Goal: Task Accomplishment & Management: Use online tool/utility

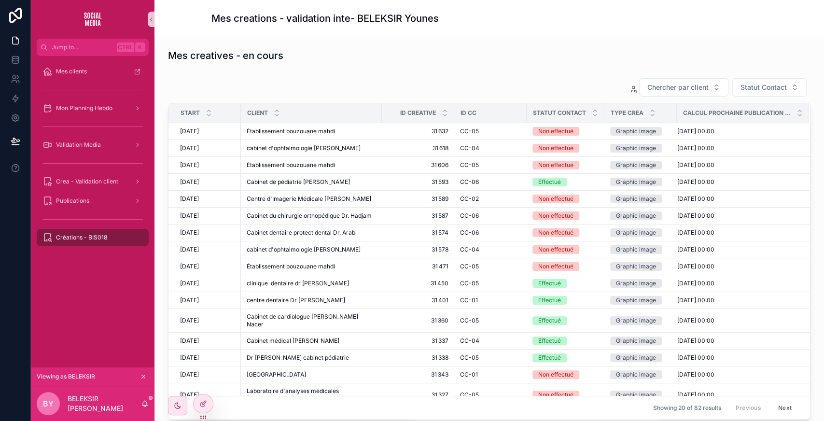
scroll to position [344, 0]
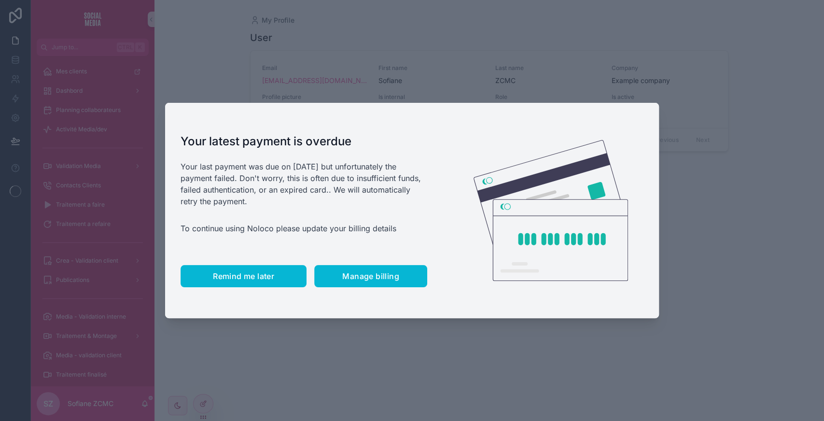
click at [228, 273] on span "Remind me later" at bounding box center [243, 276] width 61 height 10
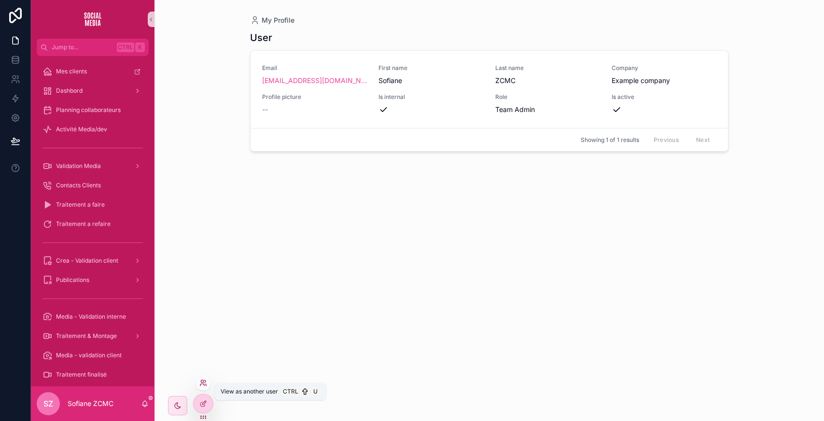
click at [201, 384] on icon at bounding box center [203, 383] width 8 height 8
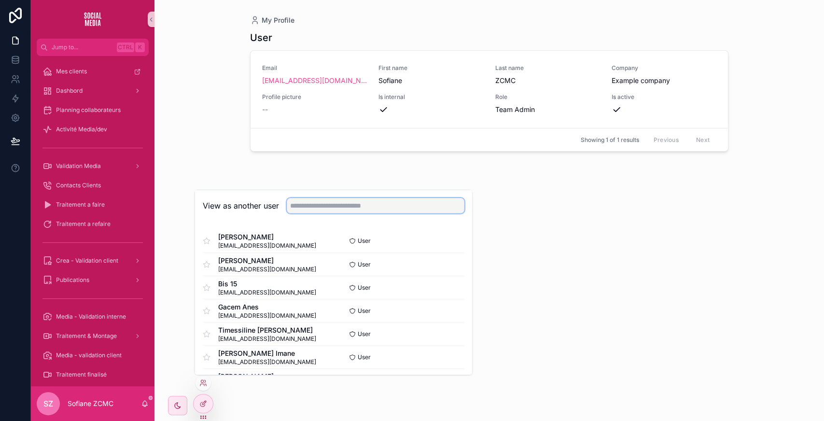
click at [303, 205] on input "text" at bounding box center [376, 205] width 178 height 15
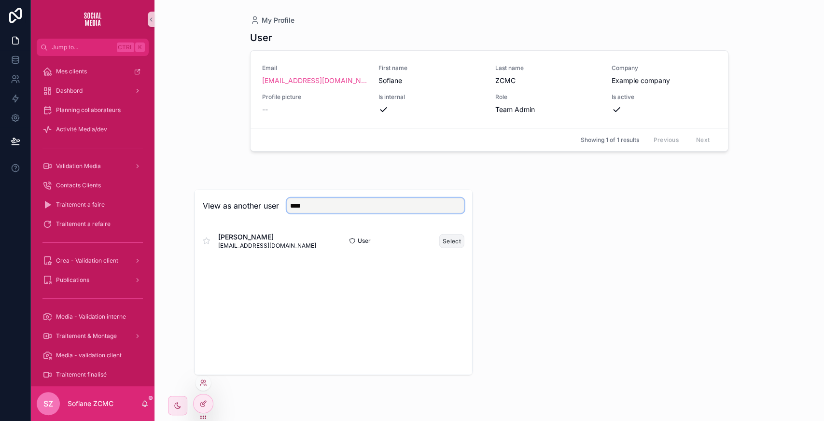
type input "****"
click at [454, 237] on button "Select" at bounding box center [451, 241] width 25 height 14
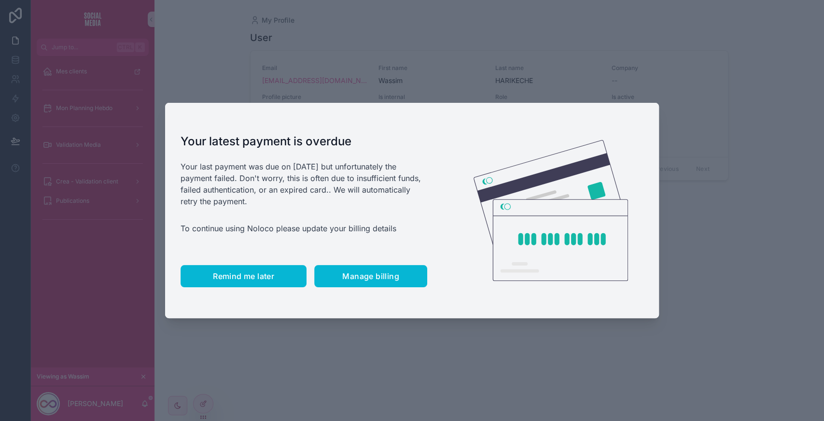
click at [238, 267] on button "Remind me later" at bounding box center [244, 276] width 126 height 22
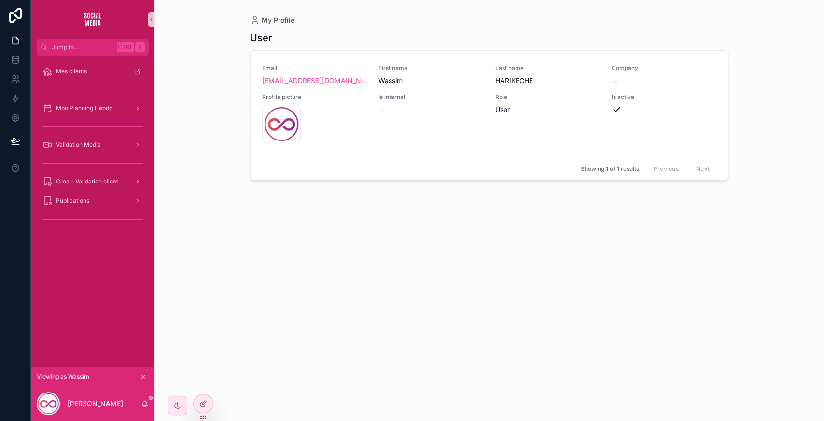
click at [316, 199] on div "User Email cm01zcmc@gmail.com First name Wassim Last name HARIKECHE Company -- …" at bounding box center [489, 217] width 478 height 384
drag, startPoint x: 211, startPoint y: 409, endPoint x: 203, endPoint y: 406, distance: 9.3
click at [203, 406] on div at bounding box center [203, 407] width 20 height 27
click at [203, 406] on icon at bounding box center [202, 404] width 4 height 4
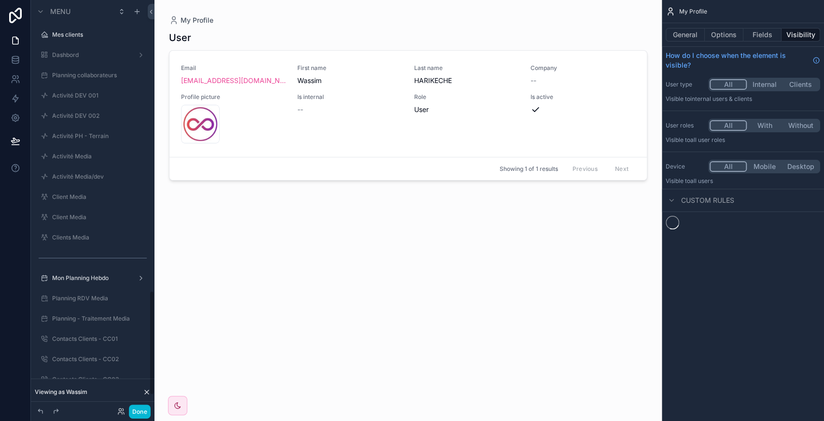
scroll to position [1140, 0]
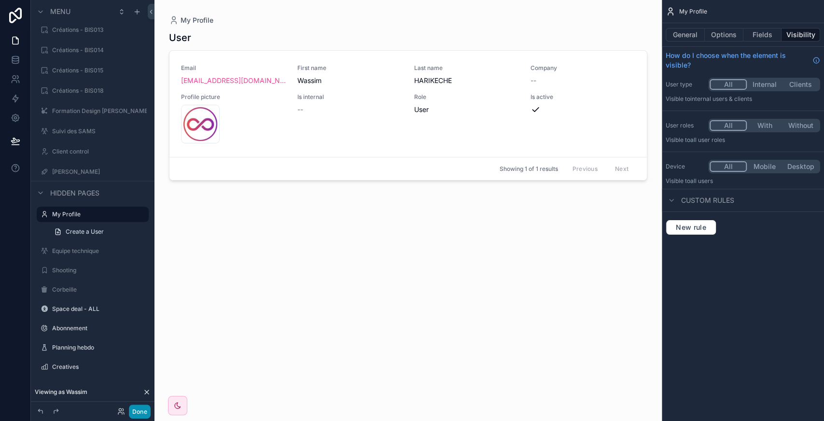
click at [140, 408] on button "Done" at bounding box center [140, 411] width 22 height 14
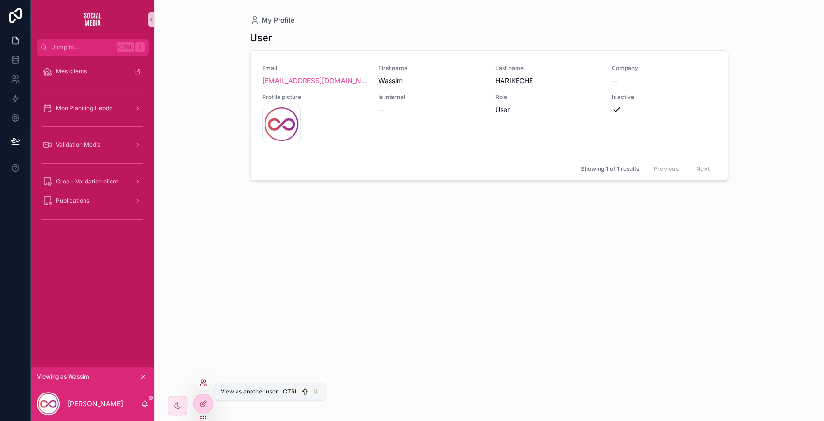
click at [200, 381] on icon at bounding box center [203, 383] width 8 height 8
click at [504, 297] on div "User Email cm01zcmc@gmail.com First name Wassim Last name HARIKECHE Company -- …" at bounding box center [489, 217] width 478 height 384
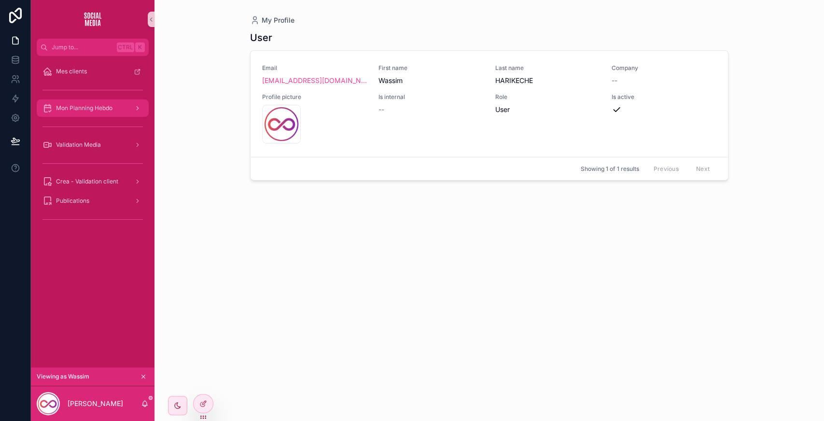
click at [86, 114] on div "Mon Planning Hebdo" at bounding box center [92, 107] width 100 height 15
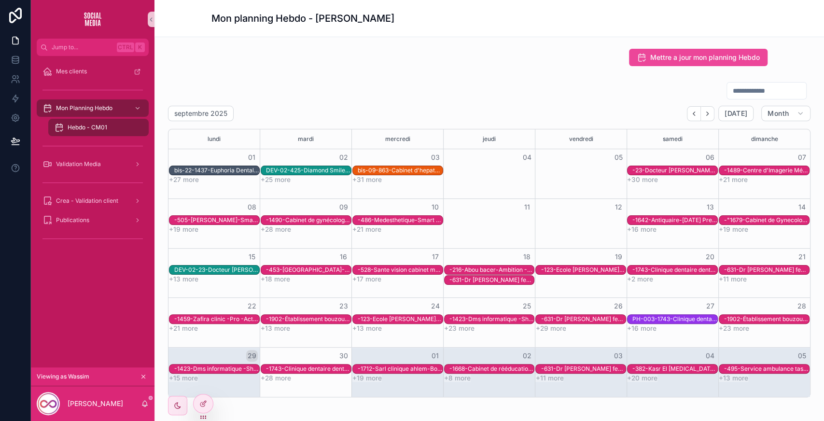
drag, startPoint x: 718, startPoint y: 99, endPoint x: 713, endPoint y: 91, distance: 9.5
click at [726, 91] on div "scrollable content" at bounding box center [766, 90] width 80 height 17
click at [727, 91] on input "scrollable content" at bounding box center [766, 91] width 79 height 14
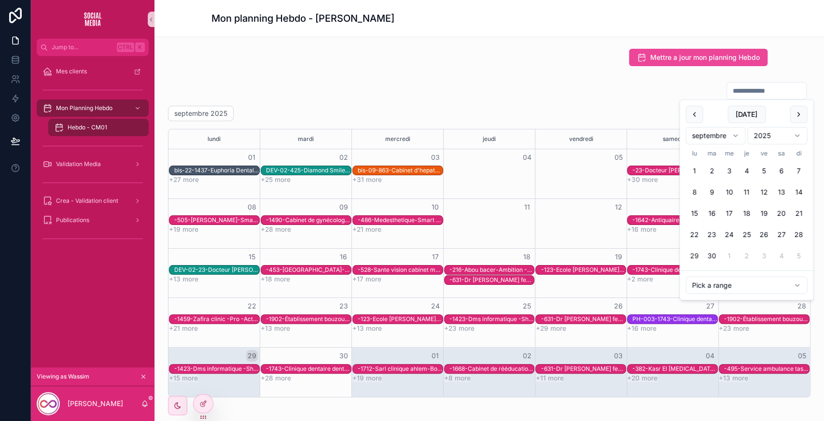
click at [457, 124] on div "septembre 2025 Today Month lundi mardi mercredi jeudi vendredi samedi dimanche …" at bounding box center [489, 252] width 642 height 292
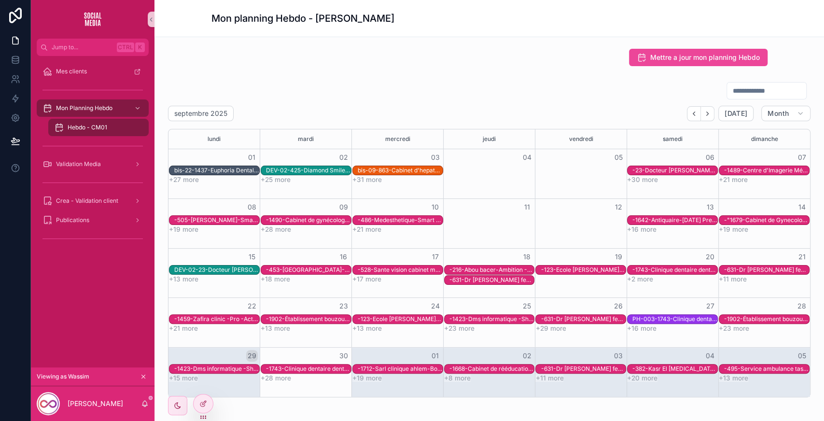
click at [424, 65] on div "Mettre a jour mon planning Hebdo" at bounding box center [489, 57] width 556 height 17
click at [701, 117] on button "Next" at bounding box center [708, 113] width 14 height 15
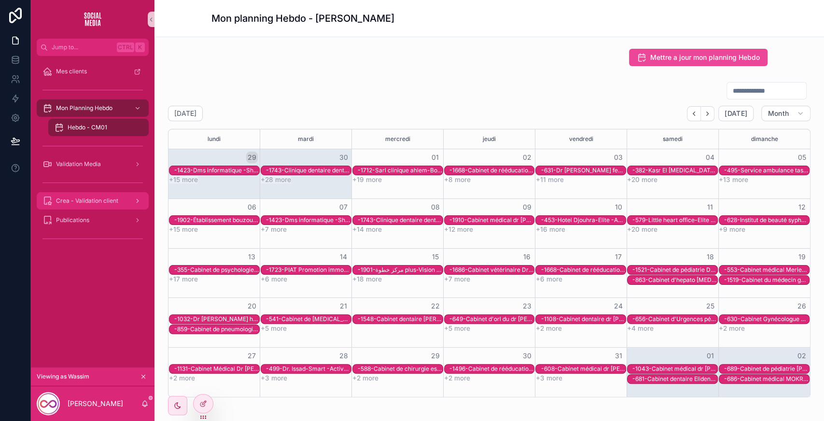
click at [86, 204] on span "Crea - Validation client" at bounding box center [87, 201] width 62 height 8
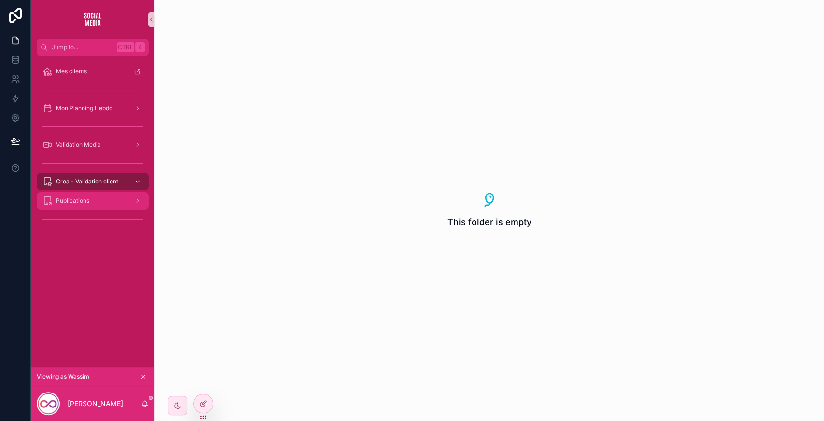
click at [86, 204] on span "Publications" at bounding box center [72, 201] width 33 height 8
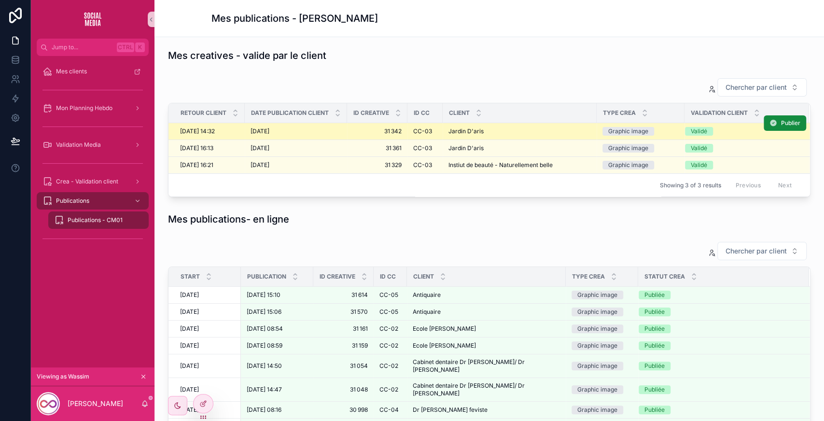
click at [706, 130] on div "Validé" at bounding box center [699, 131] width 16 height 9
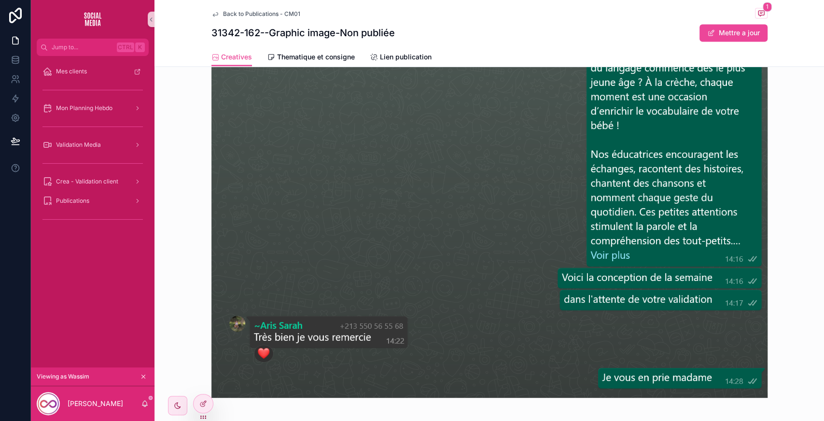
scroll to position [1079, 0]
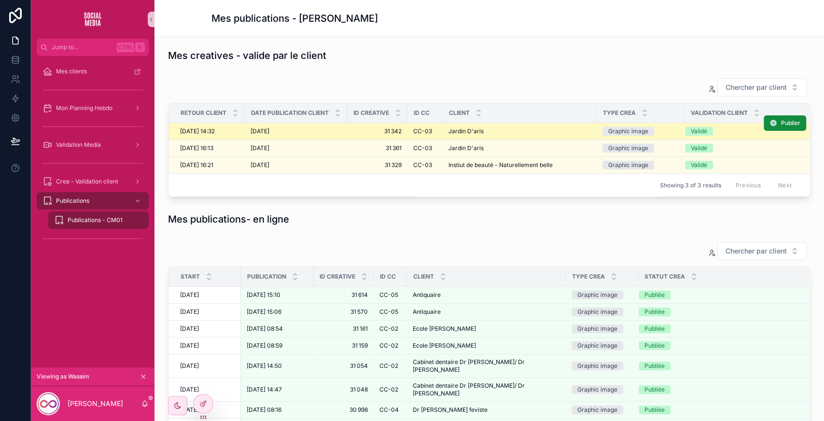
click at [420, 134] on span "CC-03" at bounding box center [422, 131] width 19 height 8
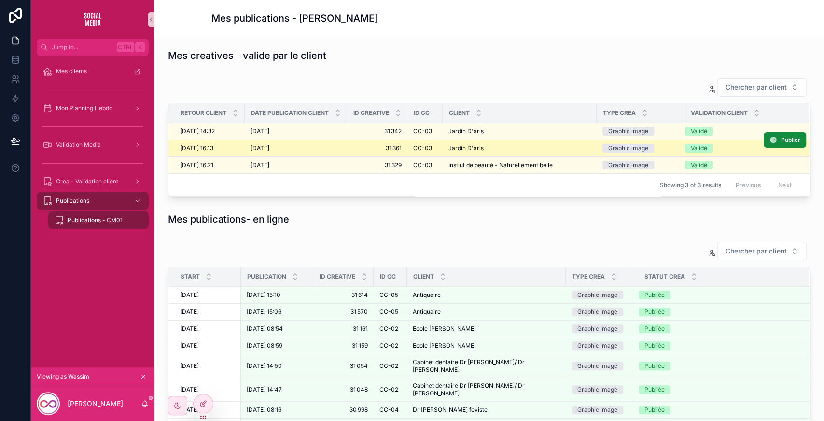
click at [419, 150] on span "CC-03" at bounding box center [422, 148] width 19 height 8
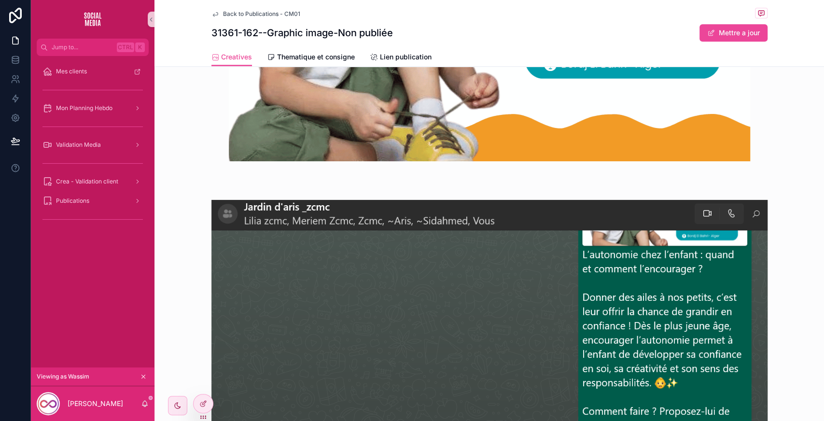
scroll to position [1028, 0]
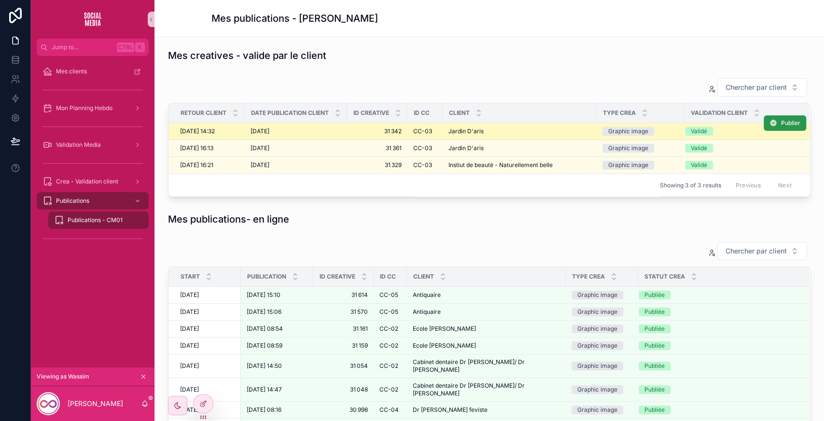
click at [769, 125] on button "Publier" at bounding box center [785, 122] width 42 height 15
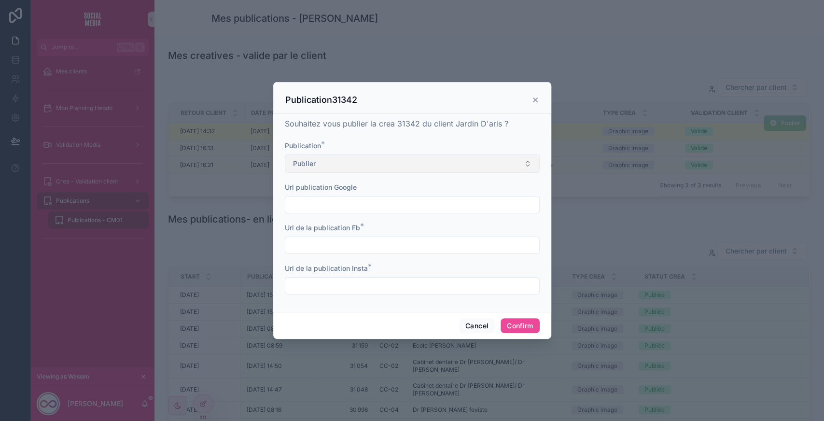
click at [335, 157] on button "Publier" at bounding box center [412, 163] width 255 height 18
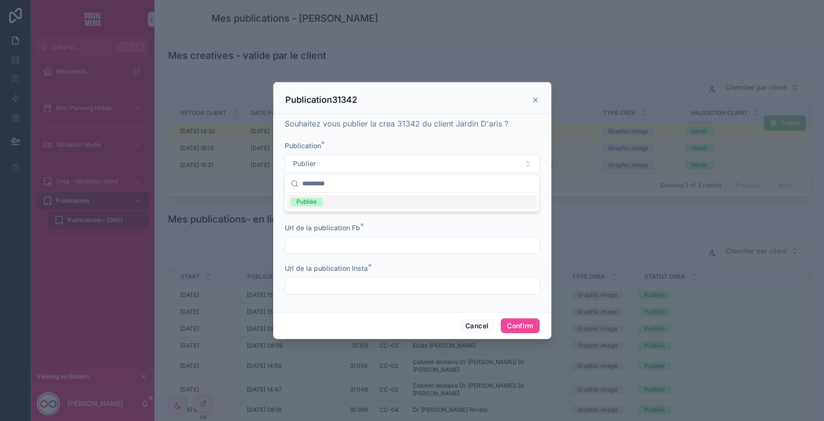
click at [322, 199] on div "Publiée" at bounding box center [412, 202] width 250 height 14
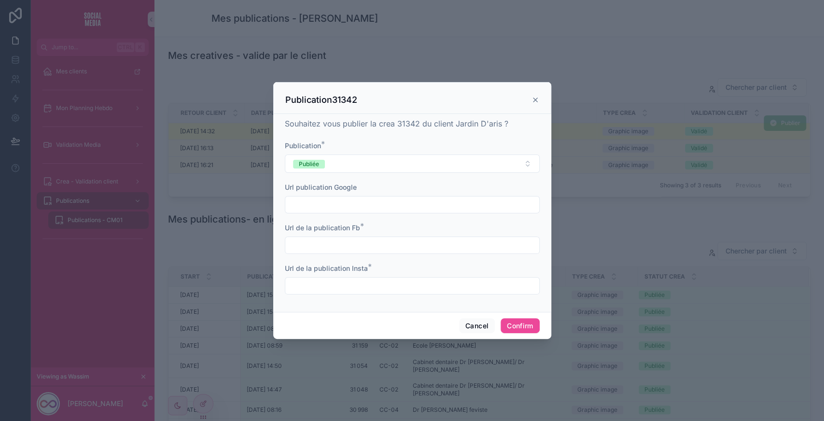
click at [328, 201] on input "text" at bounding box center [412, 205] width 254 height 14
click at [320, 252] on div at bounding box center [412, 245] width 255 height 17
click at [336, 271] on span "Url de la publication Insta" at bounding box center [326, 268] width 83 height 8
click at [347, 279] on input "text" at bounding box center [412, 286] width 254 height 14
click at [468, 317] on div "Cancel Confirm" at bounding box center [412, 326] width 278 height 28
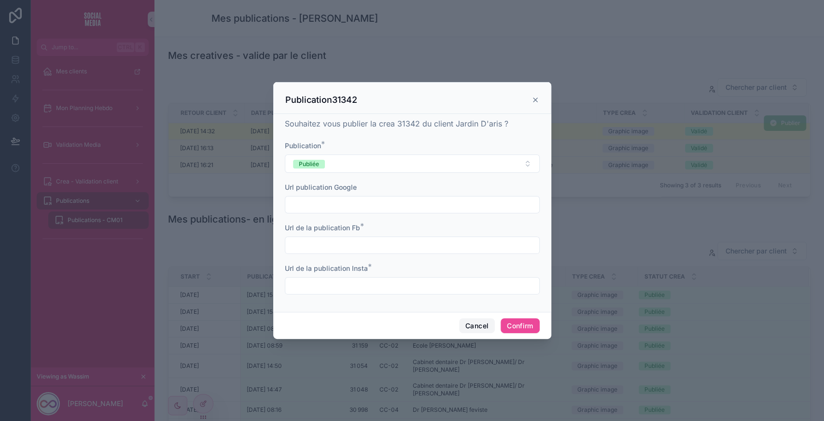
click at [474, 327] on button "Cancel" at bounding box center [477, 325] width 36 height 15
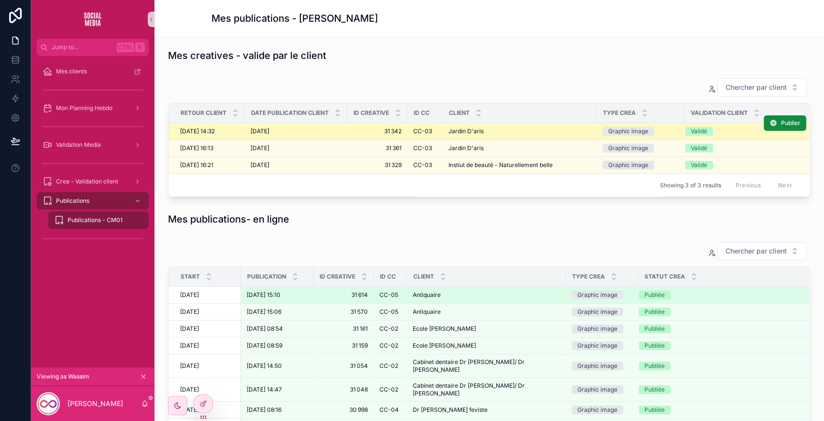
click at [448, 295] on div "Antiquaire Antiquaire" at bounding box center [486, 295] width 147 height 8
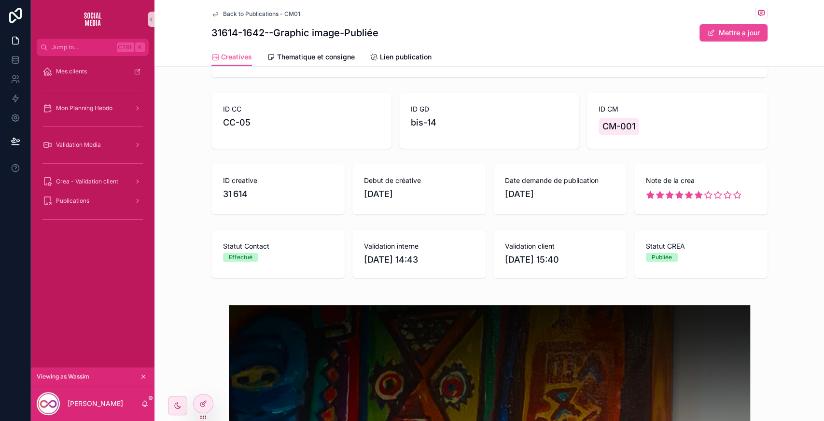
scroll to position [54, 0]
click at [421, 60] on span "Lien publication" at bounding box center [406, 57] width 52 height 10
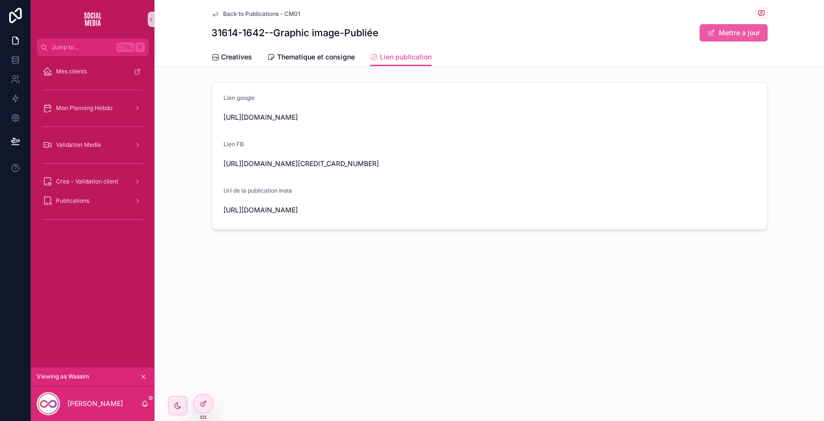
click at [741, 32] on button "Mettre a jour" at bounding box center [733, 32] width 68 height 17
click at [389, 220] on div "**********" at bounding box center [489, 210] width 532 height 17
click at [386, 218] on input "**********" at bounding box center [489, 211] width 531 height 14
click at [740, 27] on button "Done" at bounding box center [745, 32] width 44 height 17
click at [699, 24] on button "Mettre a jour" at bounding box center [733, 32] width 68 height 17
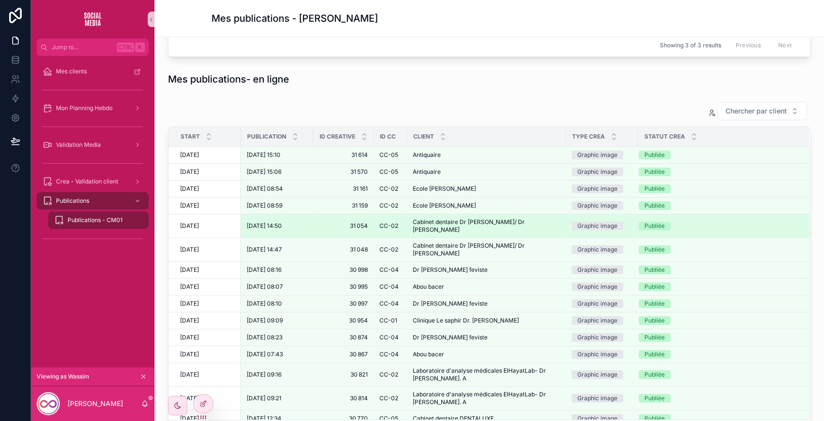
scroll to position [144, 0]
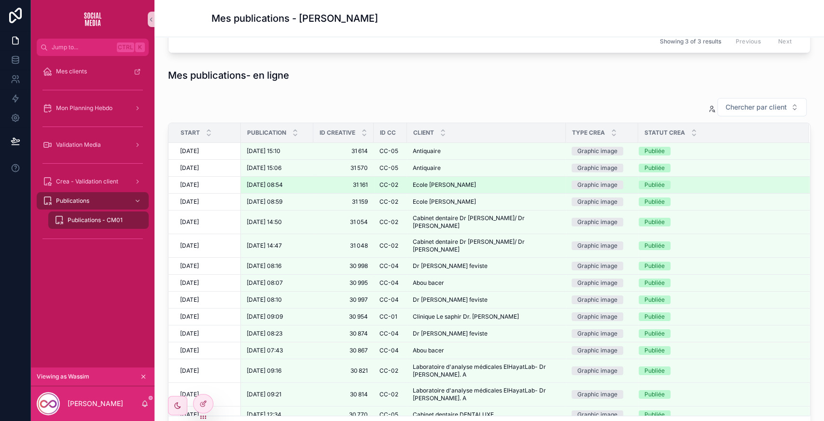
click at [440, 183] on span "Ecole Alem Abdelhamid" at bounding box center [444, 185] width 63 height 8
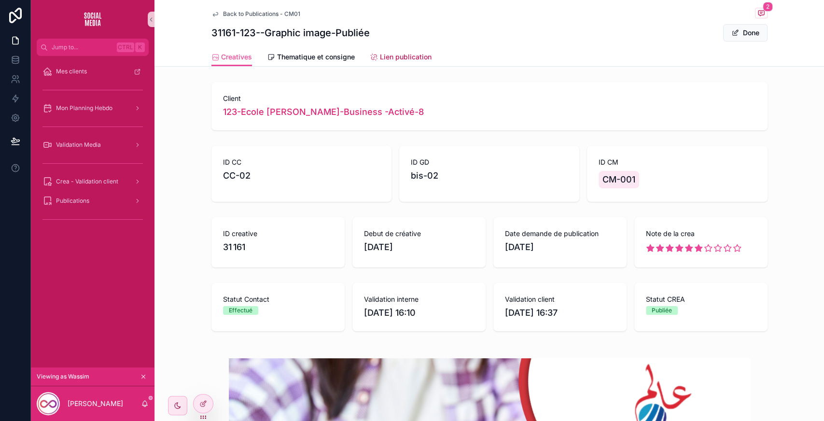
click at [394, 60] on span "Lien publication" at bounding box center [406, 57] width 52 height 10
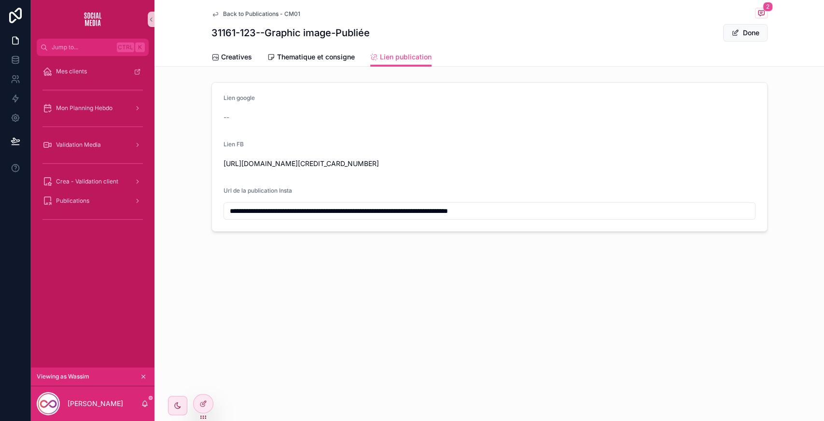
click at [293, 237] on div "**********" at bounding box center [488, 148] width 669 height 297
click at [750, 35] on button "Done" at bounding box center [745, 32] width 44 height 17
click at [739, 35] on button "Mettre a jour" at bounding box center [733, 32] width 68 height 17
click at [748, 39] on button "Done" at bounding box center [745, 32] width 44 height 17
click at [224, 61] on span "Creatives" at bounding box center [236, 57] width 31 height 10
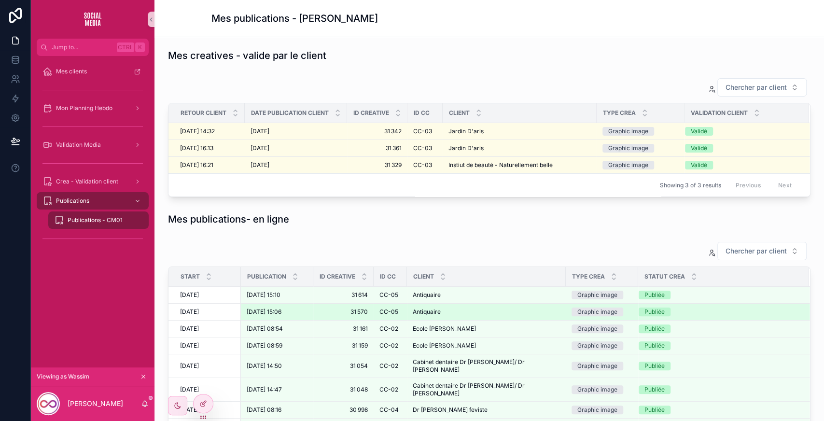
click at [715, 307] on div "Publiée" at bounding box center [718, 311] width 159 height 9
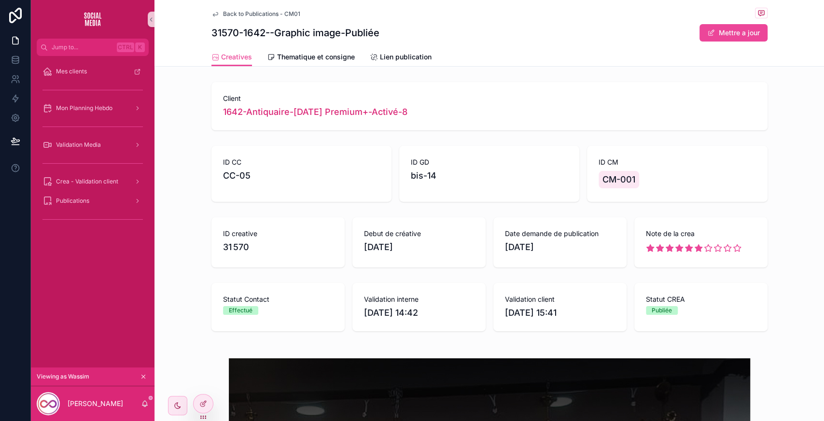
click at [726, 33] on button "Mettre a jour" at bounding box center [733, 32] width 68 height 17
click at [403, 58] on span "Lien publication" at bounding box center [406, 57] width 52 height 10
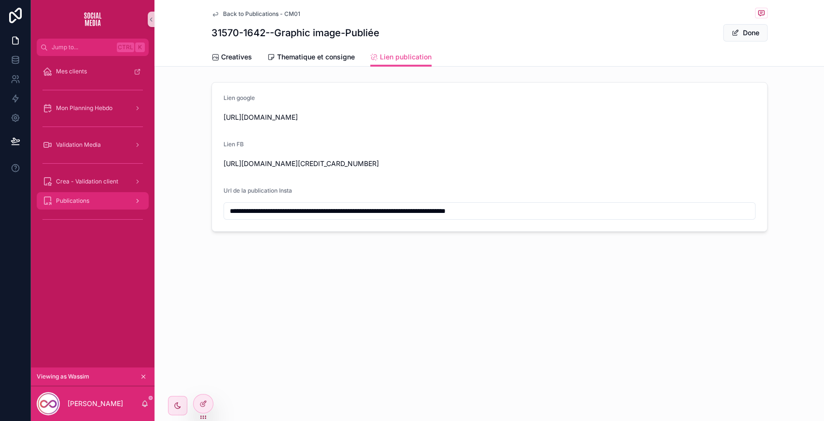
click at [80, 203] on span "Publications" at bounding box center [72, 201] width 33 height 8
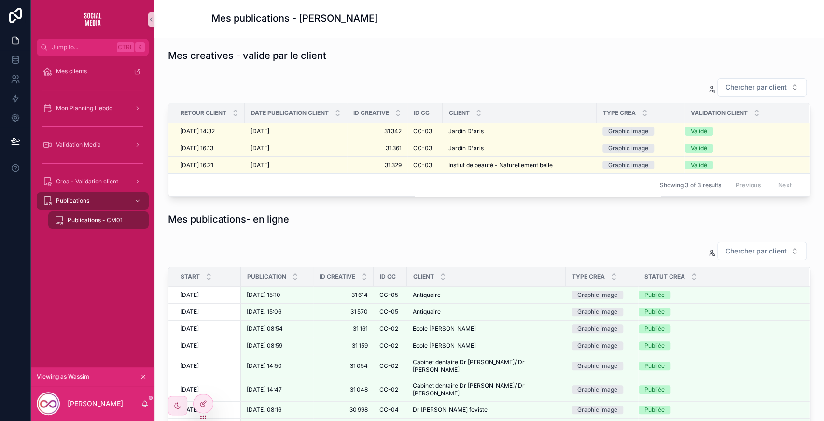
scroll to position [0, 0]
click at [103, 145] on div "Validation Media" at bounding box center [92, 144] width 100 height 15
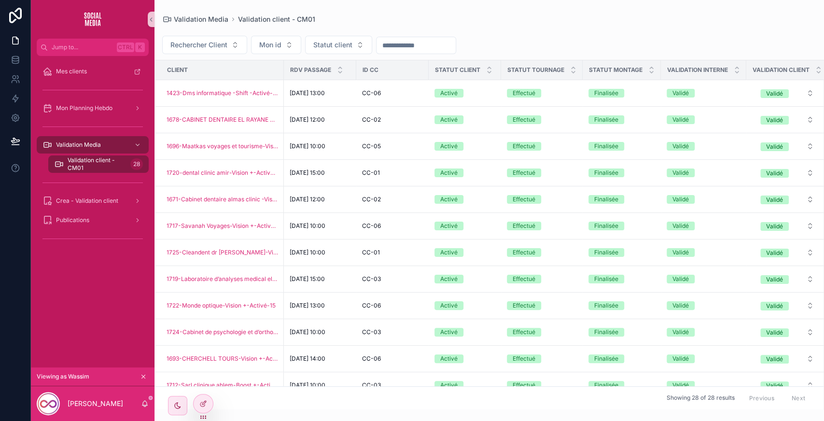
scroll to position [0, 180]
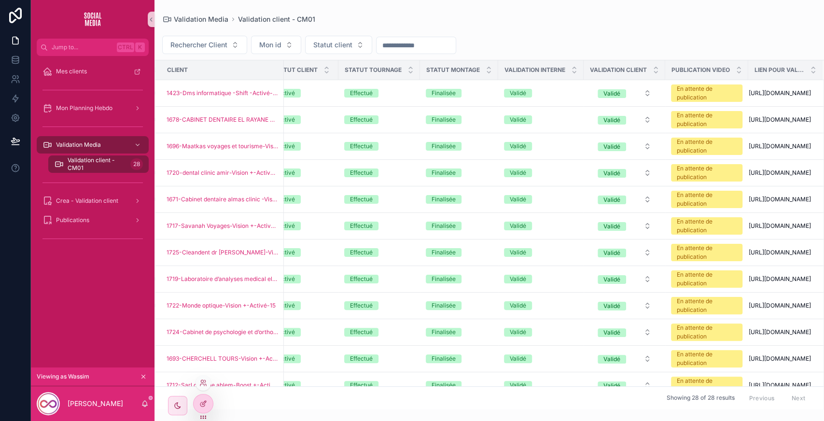
click at [198, 378] on div at bounding box center [202, 382] width 15 height 15
click at [203, 382] on icon at bounding box center [202, 381] width 2 height 2
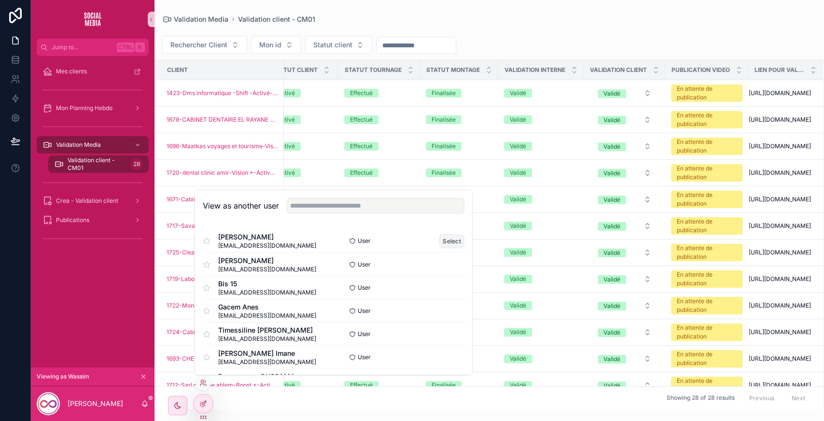
click at [447, 237] on button "Select" at bounding box center [451, 241] width 25 height 14
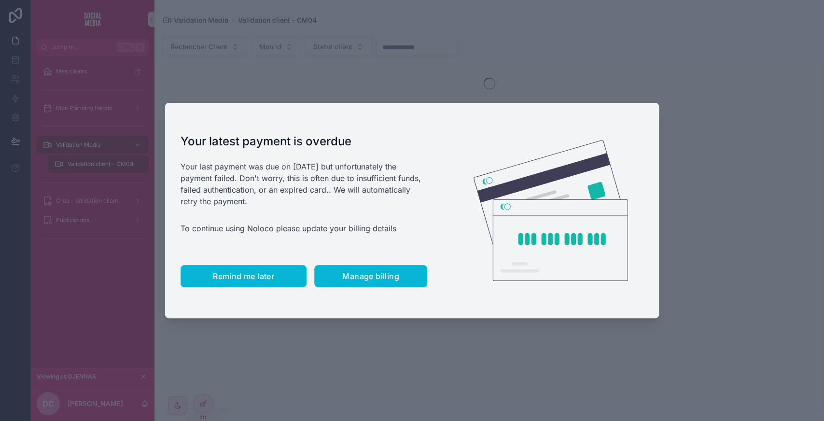
click at [234, 276] on span "Remind me later" at bounding box center [243, 276] width 61 height 10
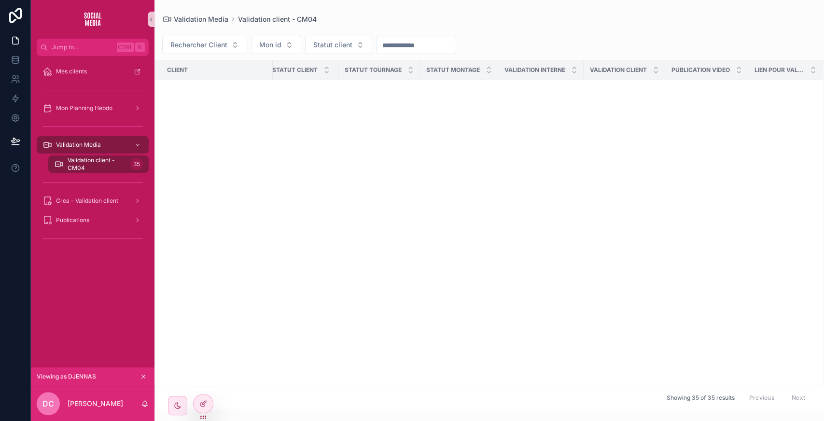
scroll to position [1164, 168]
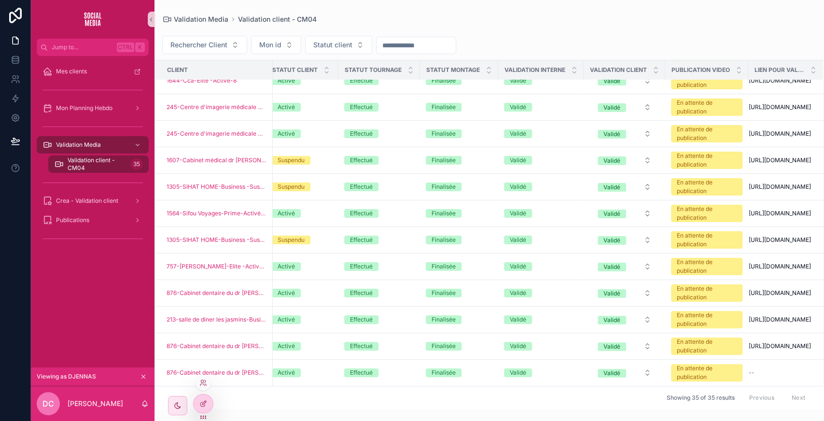
click at [203, 387] on div at bounding box center [202, 382] width 15 height 15
click at [96, 218] on div "Publications" at bounding box center [92, 219] width 100 height 15
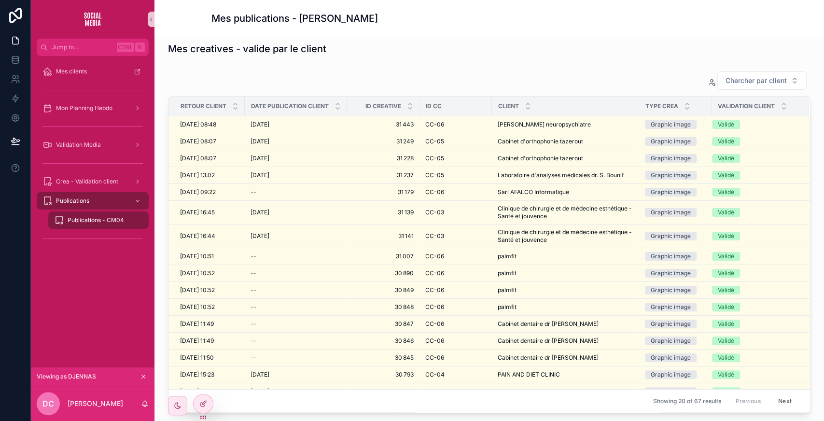
scroll to position [113, 0]
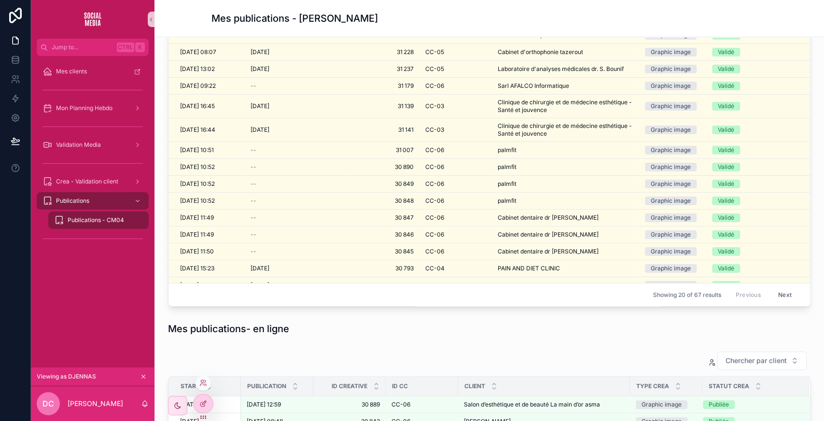
click at [201, 386] on div at bounding box center [202, 382] width 15 height 15
click at [201, 384] on icon at bounding box center [203, 383] width 8 height 8
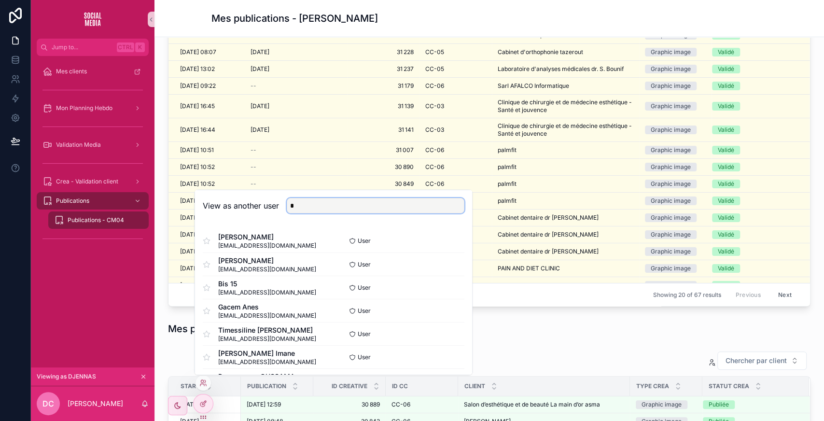
click at [341, 208] on input "*" at bounding box center [376, 205] width 178 height 15
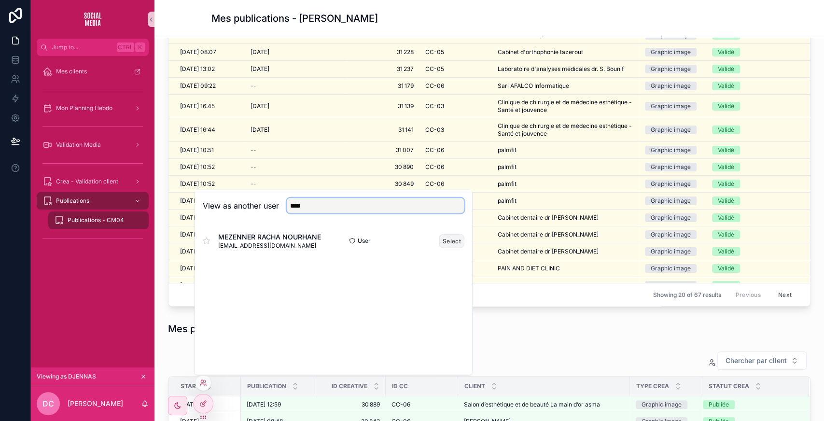
type input "****"
click at [445, 244] on button "Select" at bounding box center [451, 241] width 25 height 14
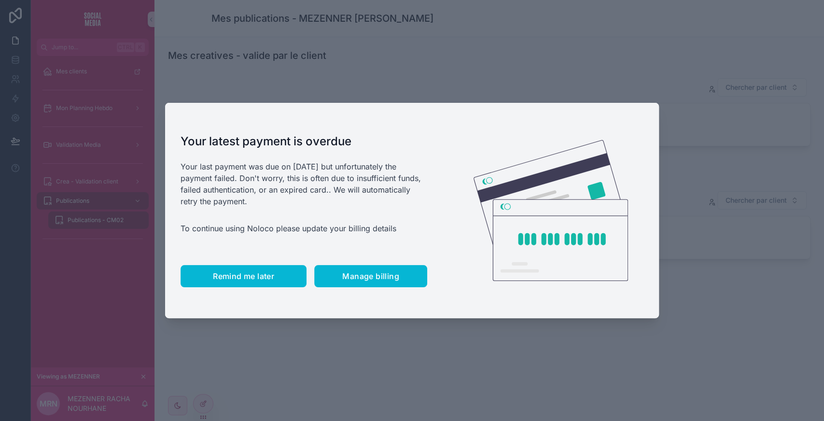
click at [258, 280] on span "Remind me later" at bounding box center [243, 276] width 61 height 10
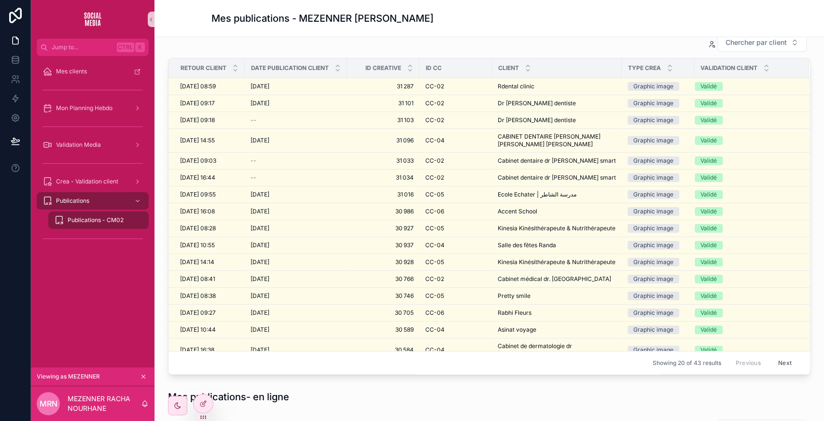
scroll to position [14, 0]
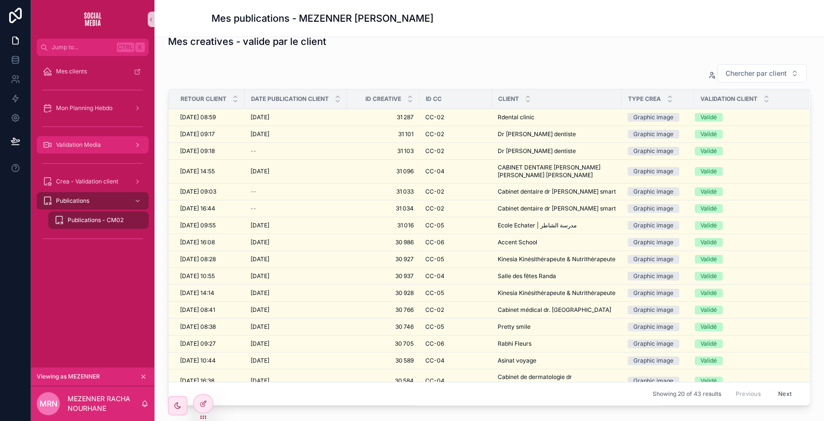
click at [85, 144] on span "Validation Media" at bounding box center [78, 145] width 45 height 8
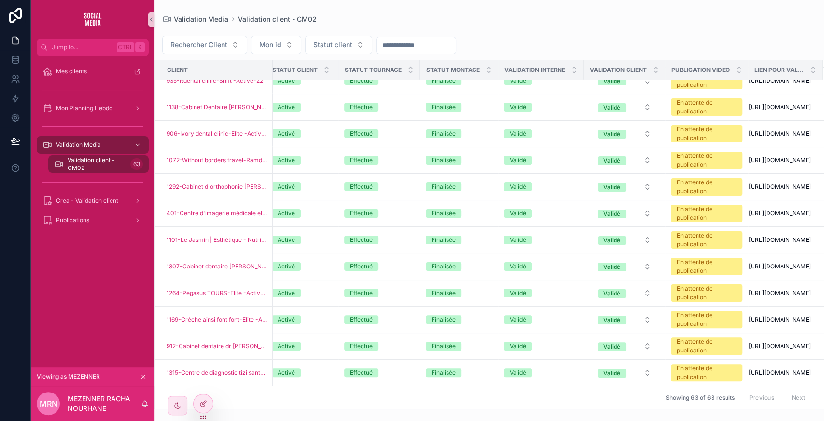
scroll to position [2302, 168]
click at [202, 385] on icon at bounding box center [203, 383] width 8 height 8
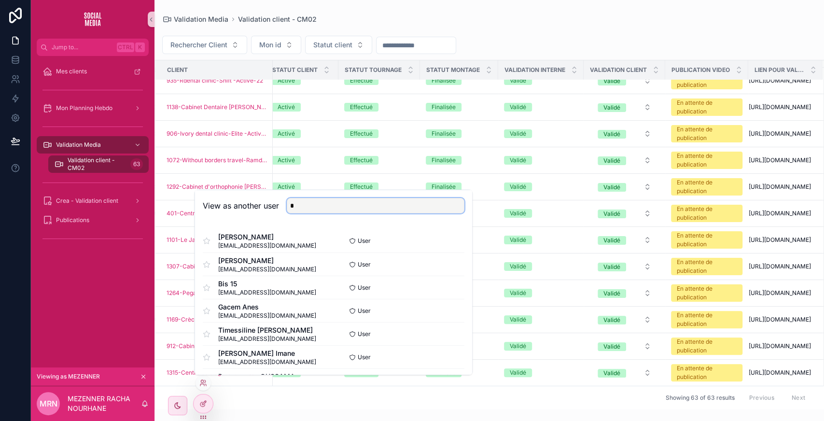
click at [307, 202] on input "*" at bounding box center [376, 205] width 178 height 15
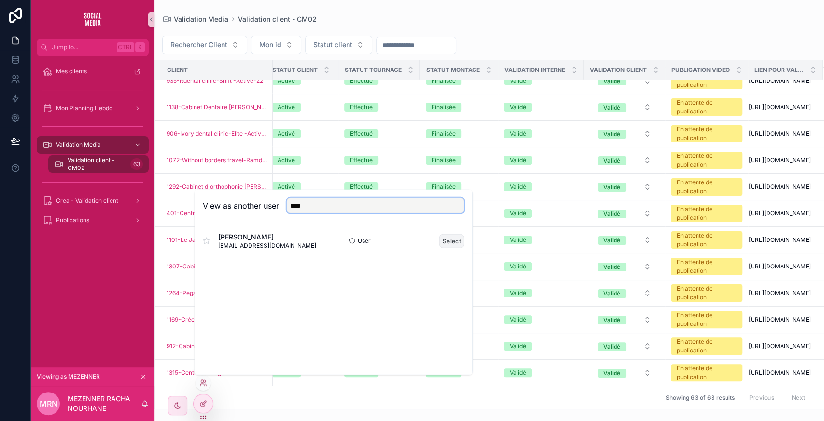
type input "****"
click at [452, 236] on button "Select" at bounding box center [451, 241] width 25 height 14
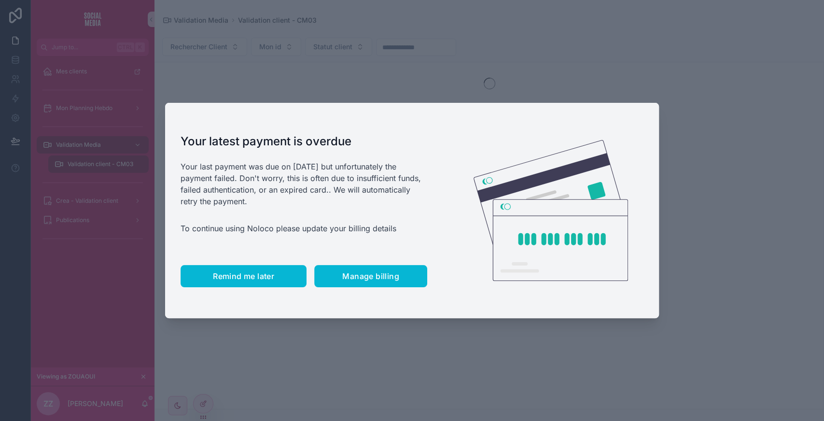
click at [261, 268] on button "Remind me later" at bounding box center [244, 276] width 126 height 22
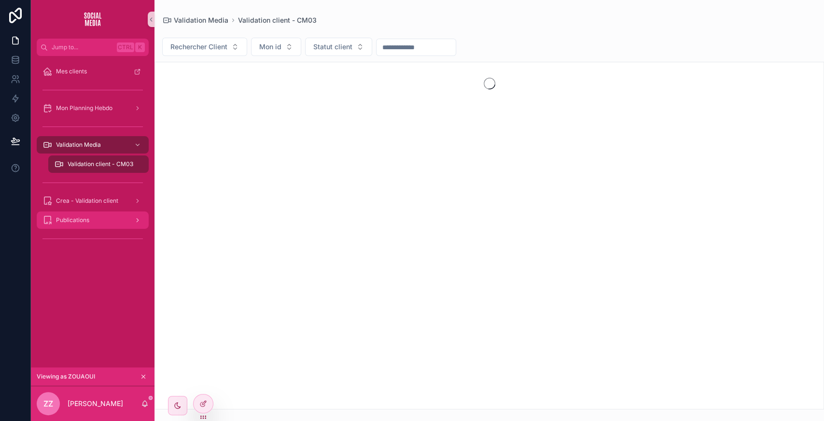
click at [76, 212] on div "Publications" at bounding box center [92, 219] width 100 height 15
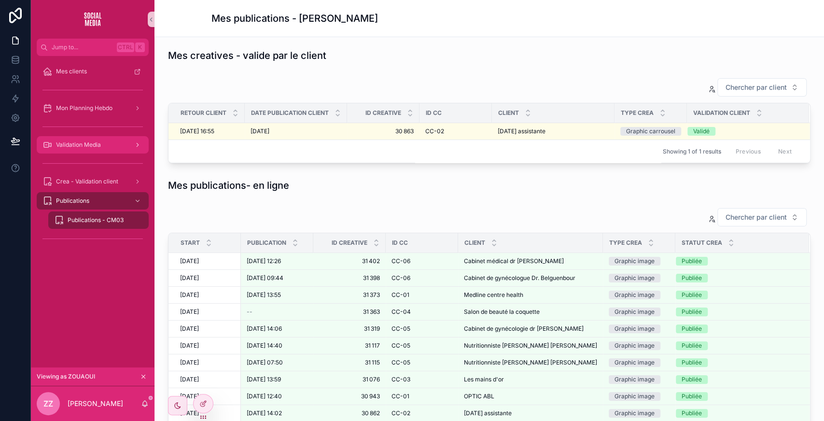
click at [85, 143] on span "Validation Media" at bounding box center [78, 145] width 45 height 8
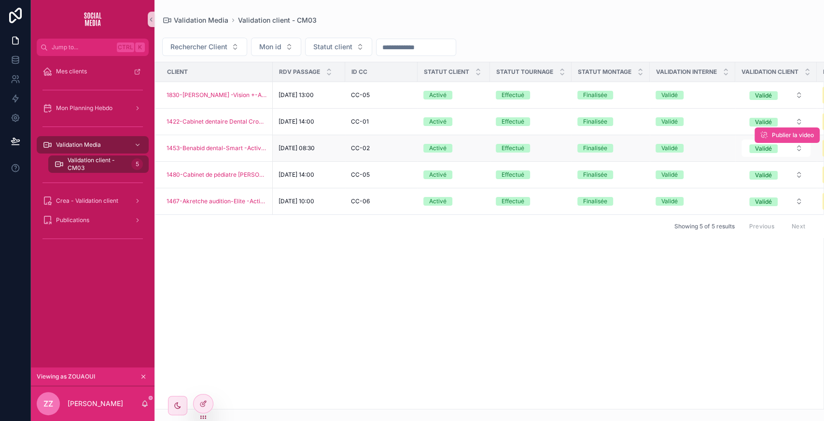
scroll to position [0, 159]
